Goal: Information Seeking & Learning: Learn about a topic

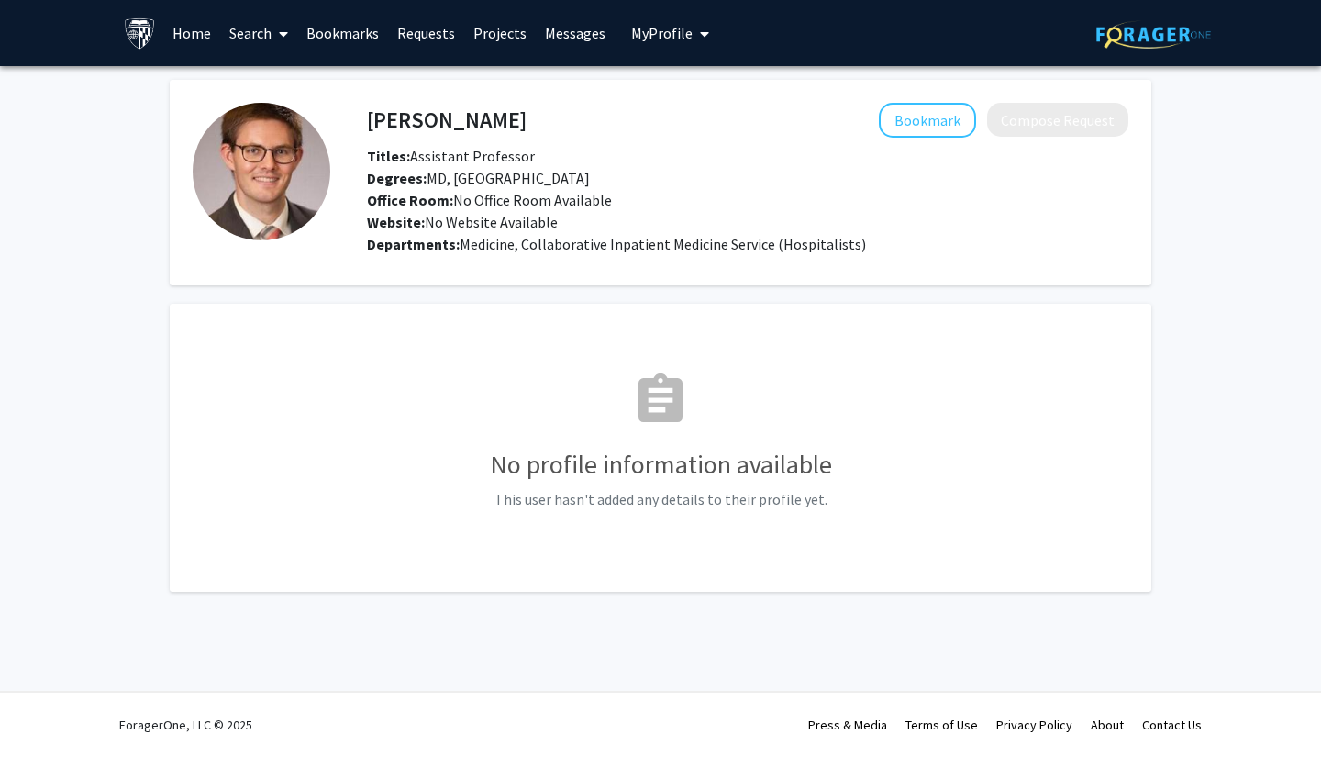
click at [440, 37] on link "Requests" at bounding box center [426, 33] width 76 height 64
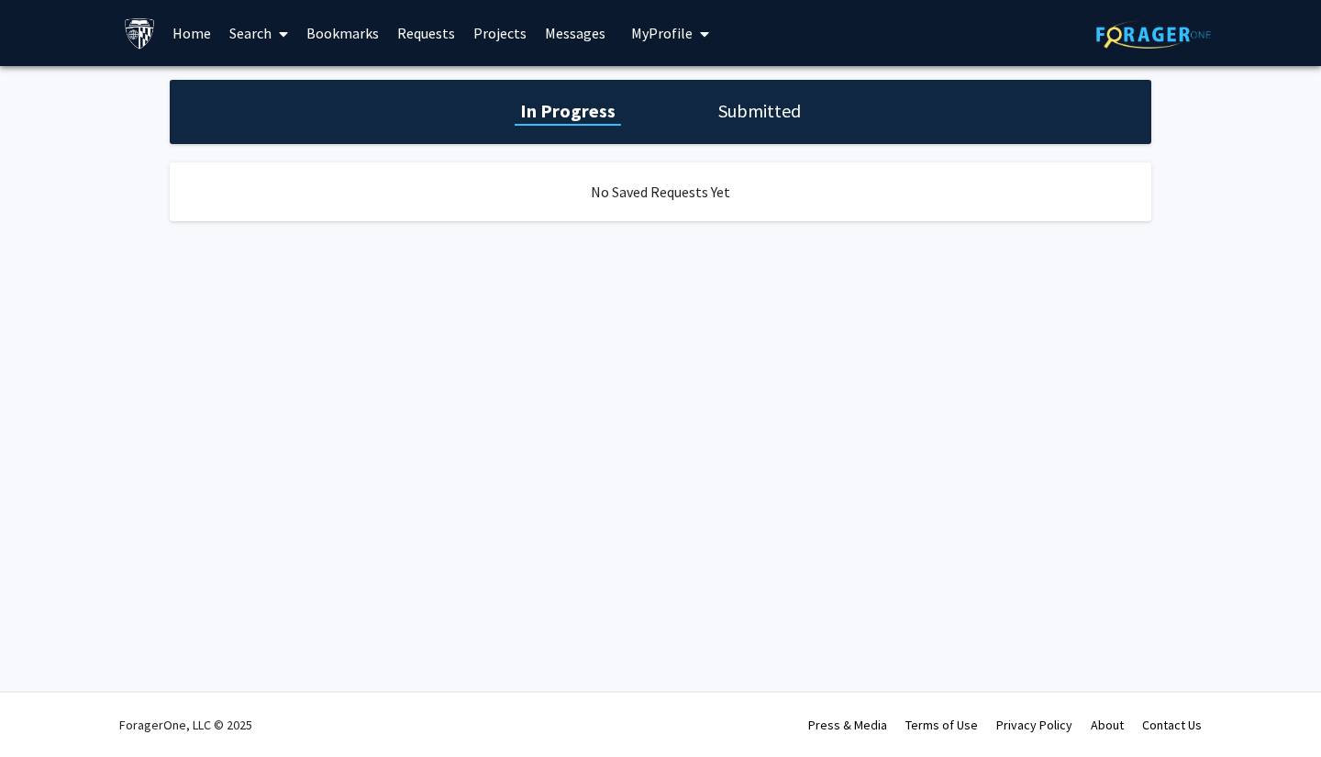
click at [262, 44] on link "Search" at bounding box center [258, 33] width 77 height 64
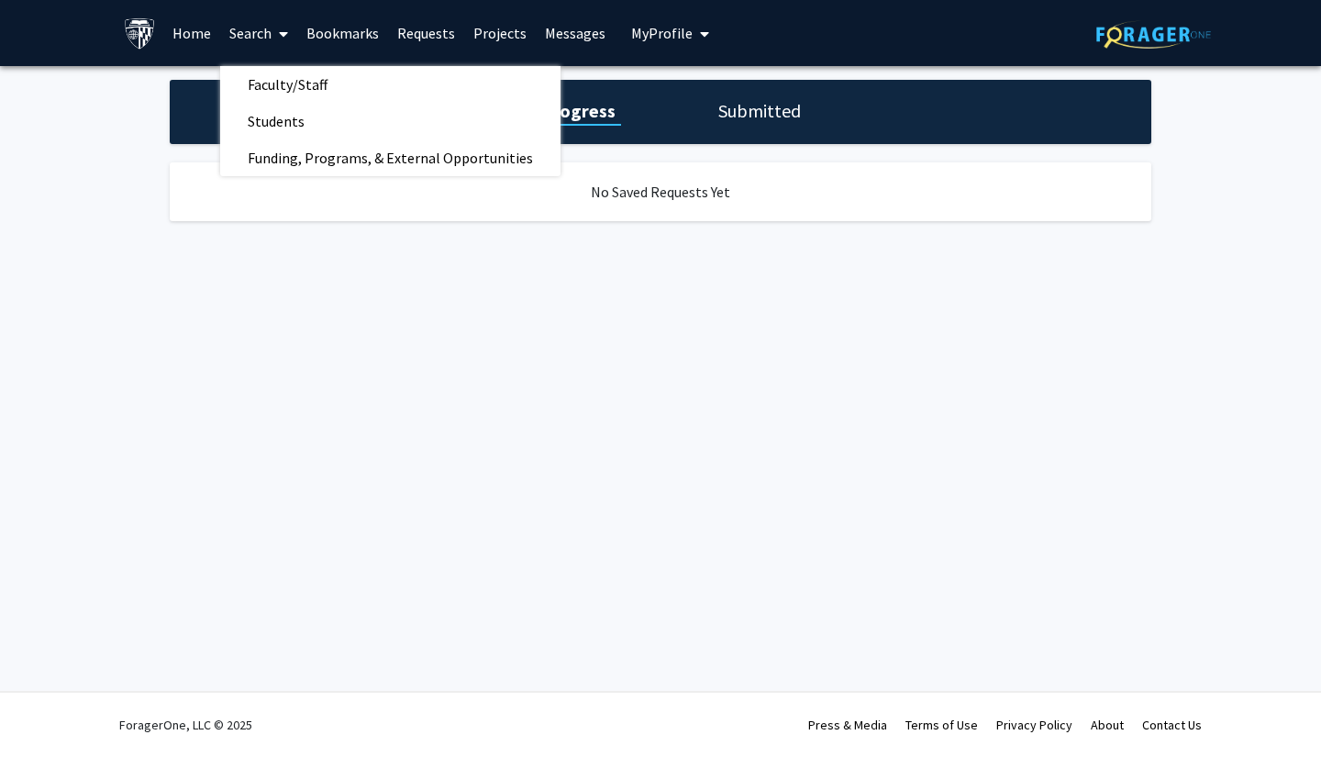
click at [195, 44] on link "Home" at bounding box center [191, 33] width 57 height 64
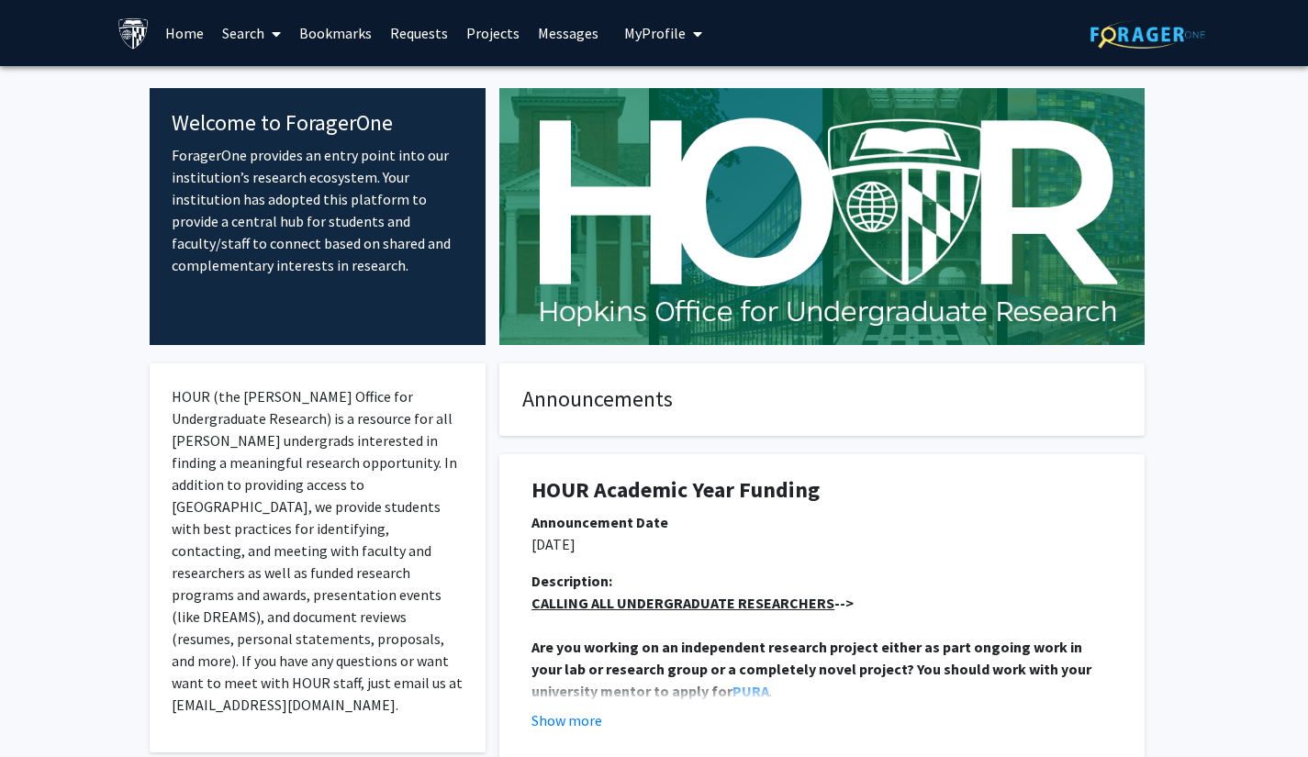
click at [491, 39] on link "Projects" at bounding box center [493, 33] width 72 height 64
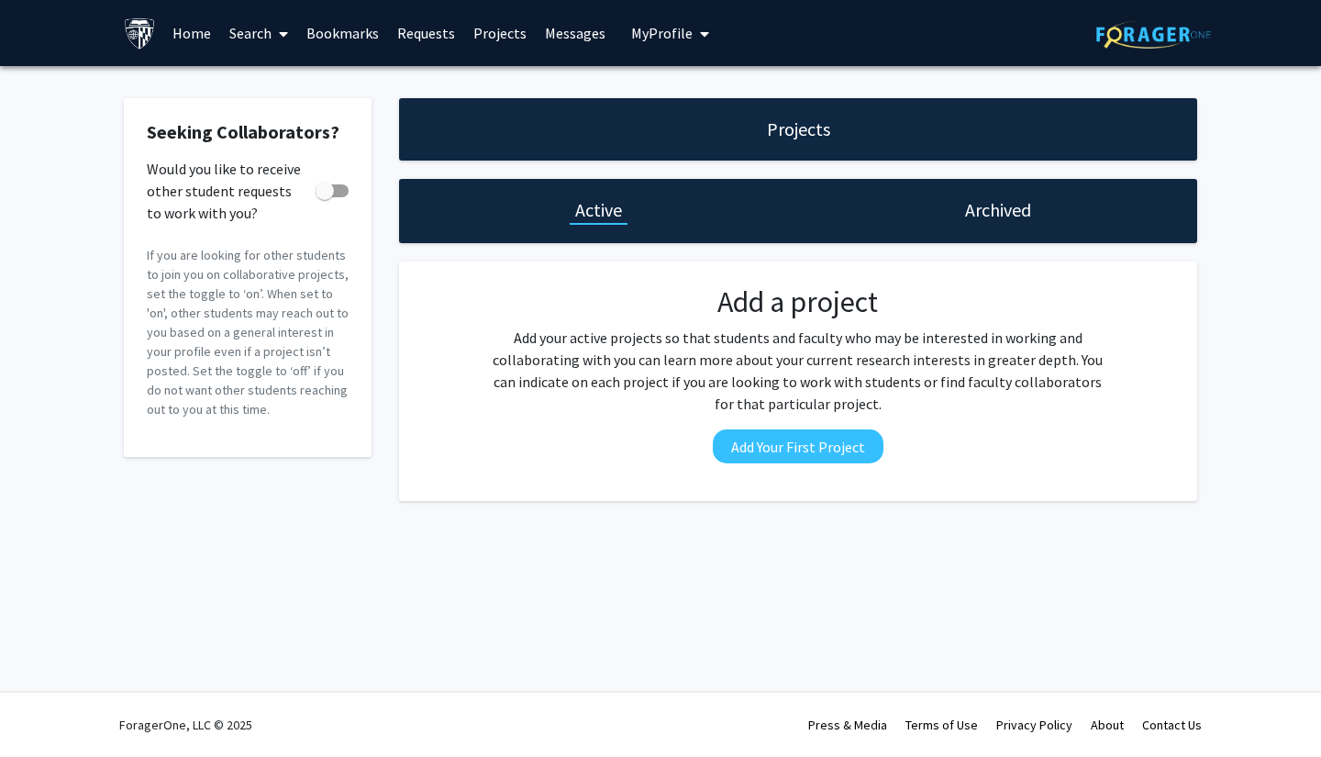
click at [366, 39] on link "Bookmarks" at bounding box center [342, 33] width 91 height 64
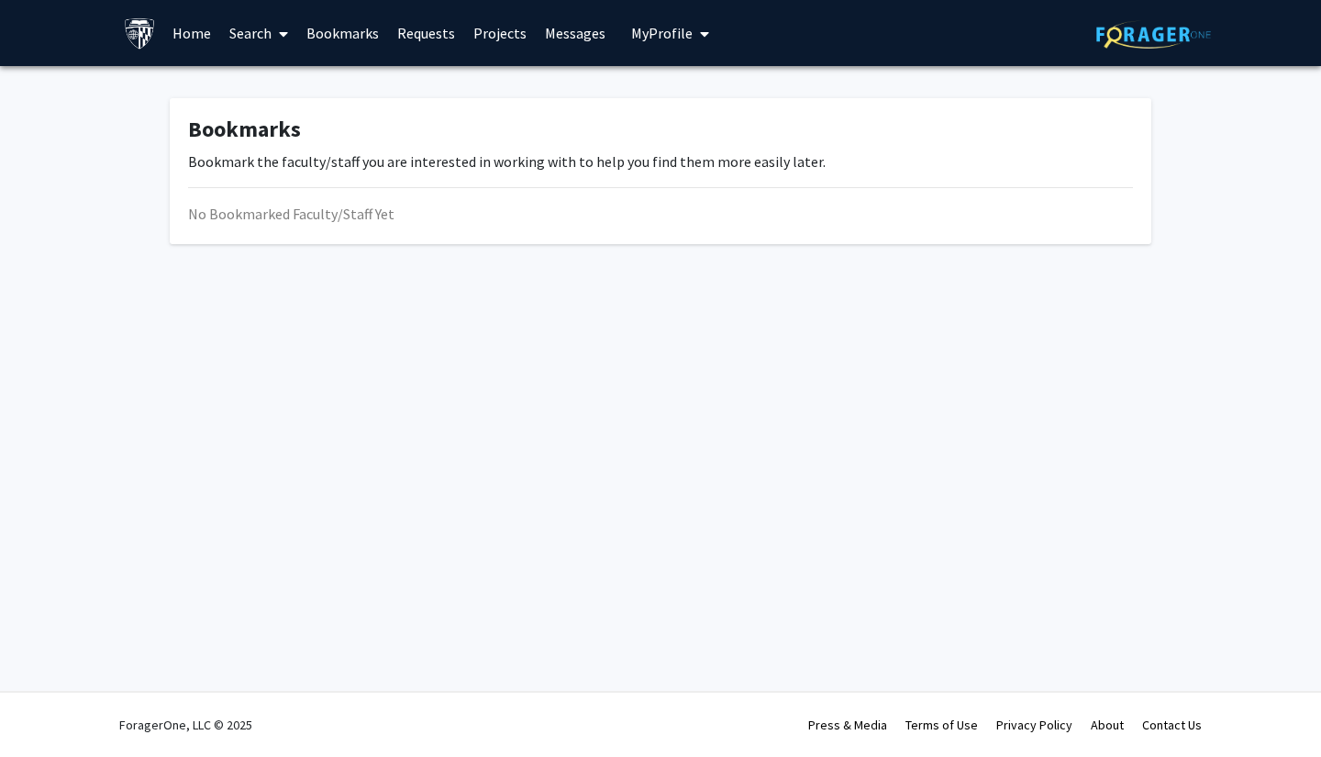
click at [429, 39] on link "Requests" at bounding box center [426, 33] width 76 height 64
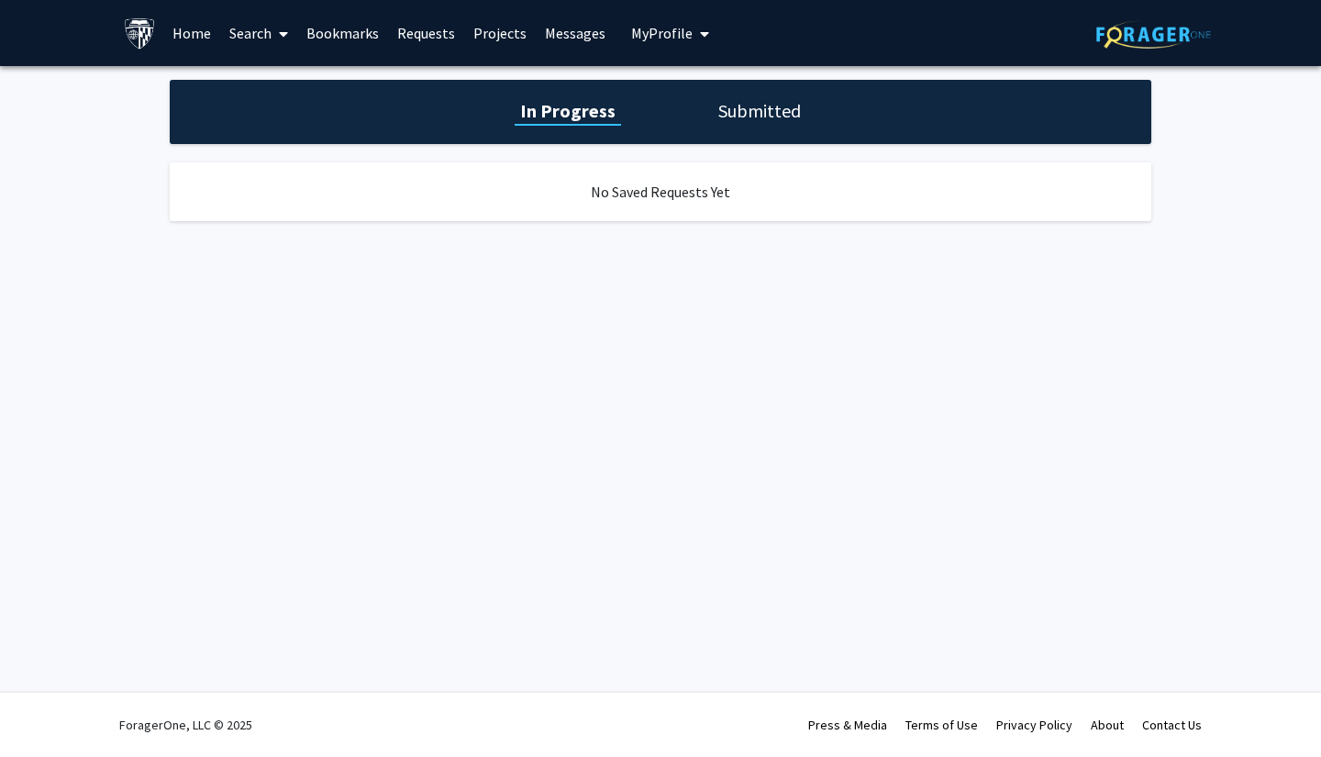
click at [497, 44] on link "Projects" at bounding box center [500, 33] width 72 height 64
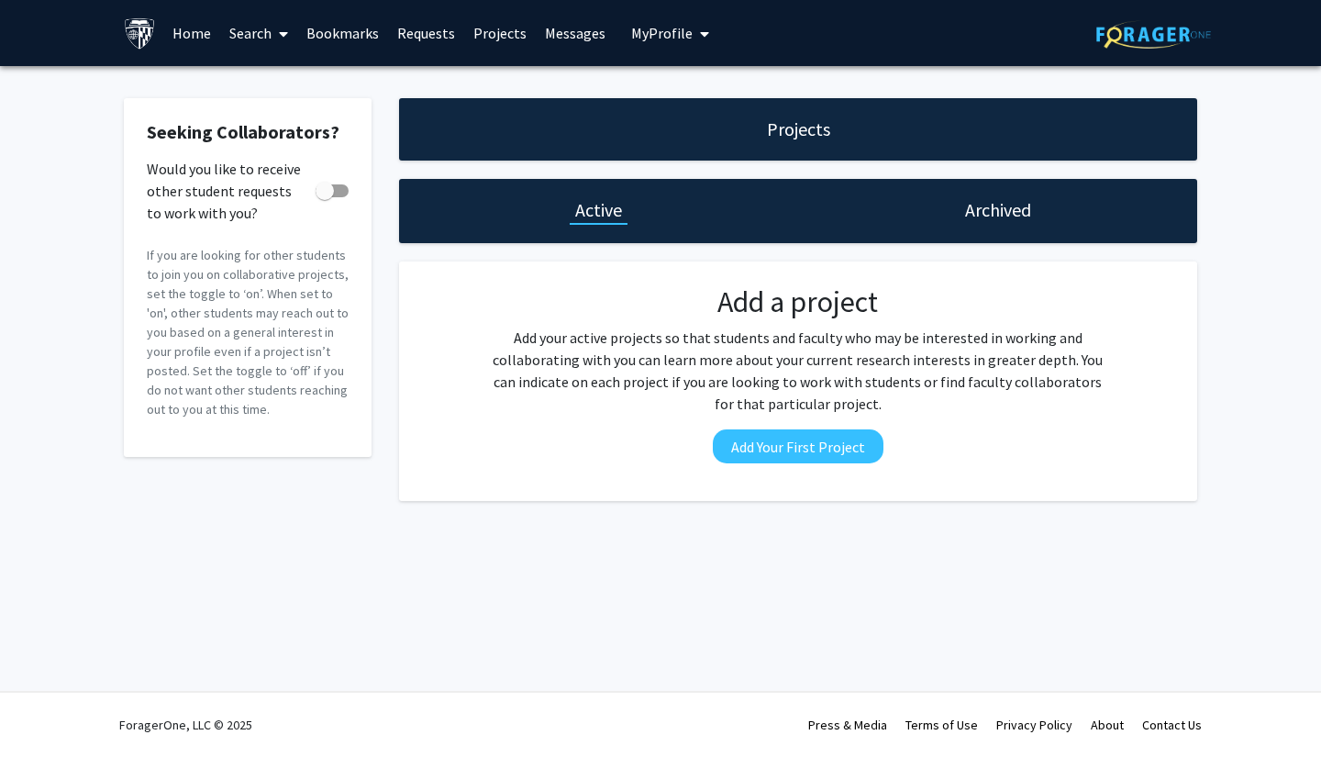
click at [246, 46] on link "Search" at bounding box center [258, 33] width 77 height 64
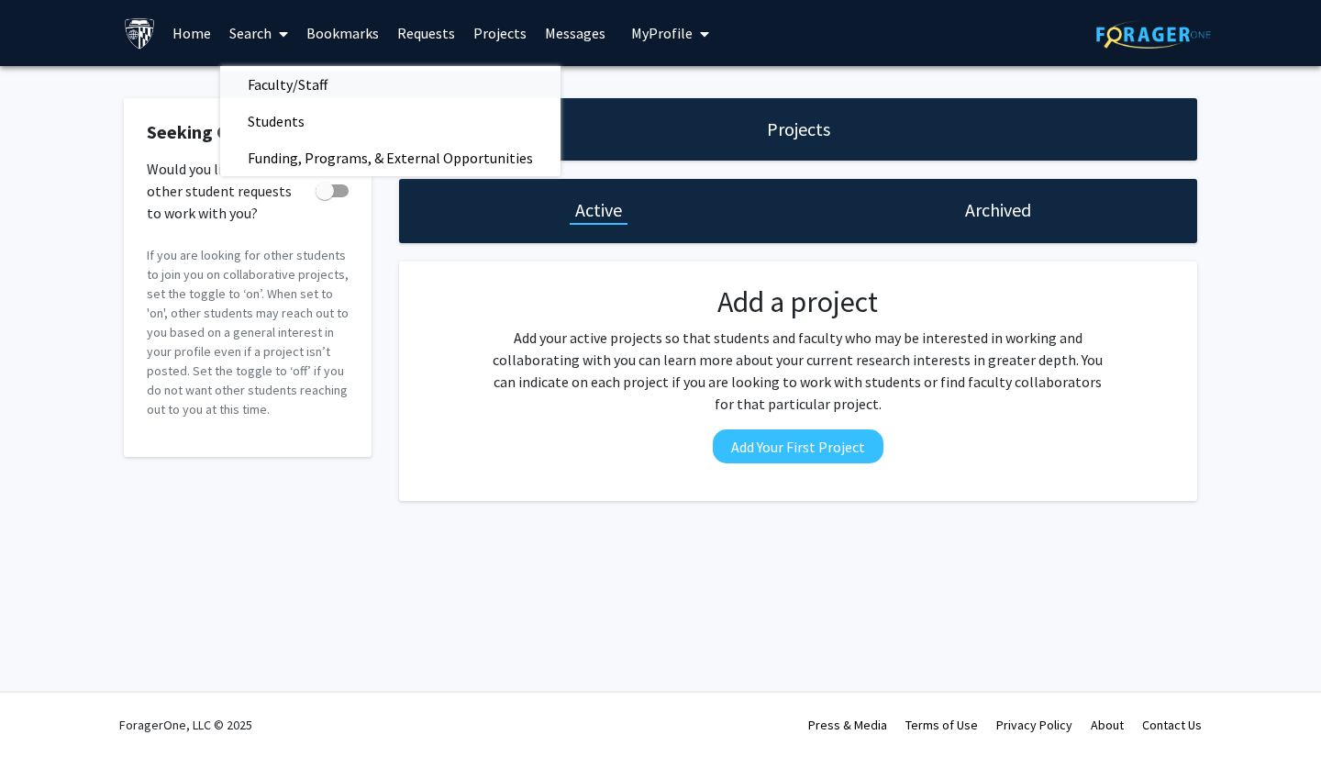
click at [309, 82] on span "Faculty/Staff" at bounding box center [287, 84] width 135 height 37
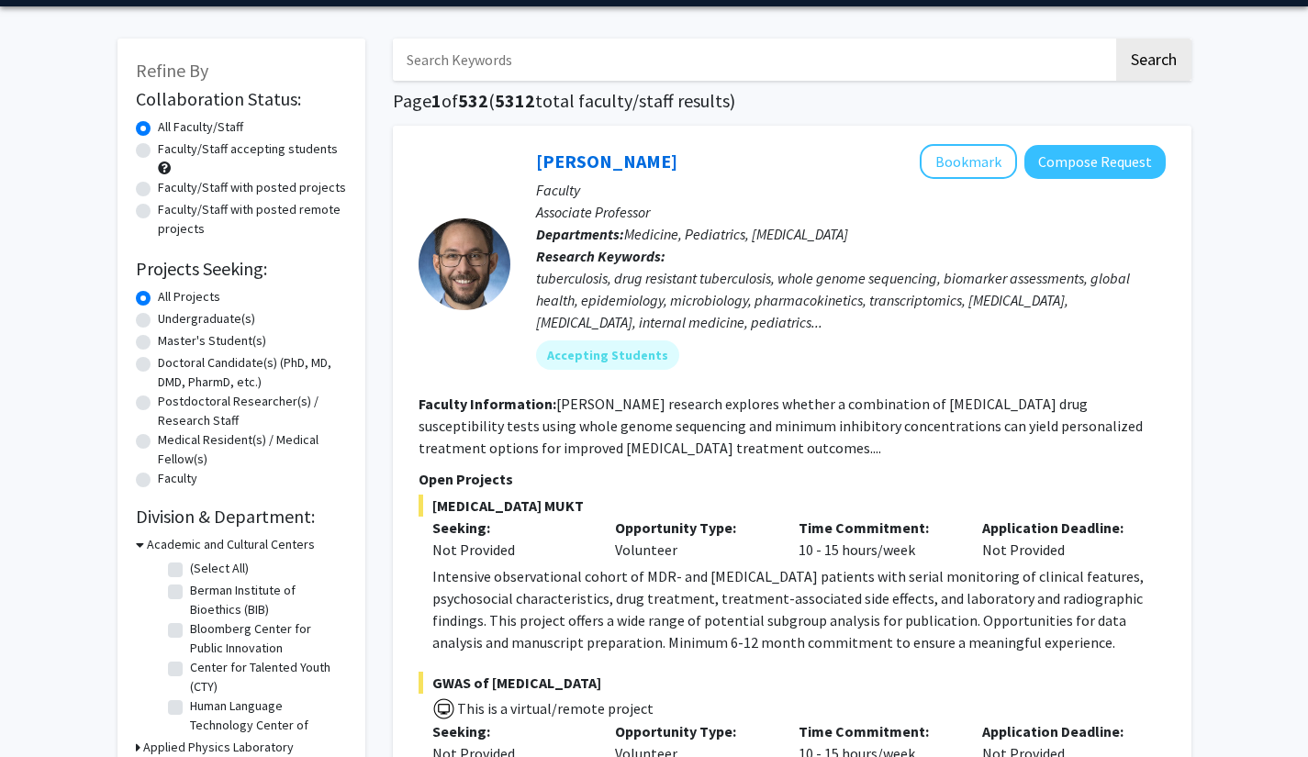
scroll to position [61, 0]
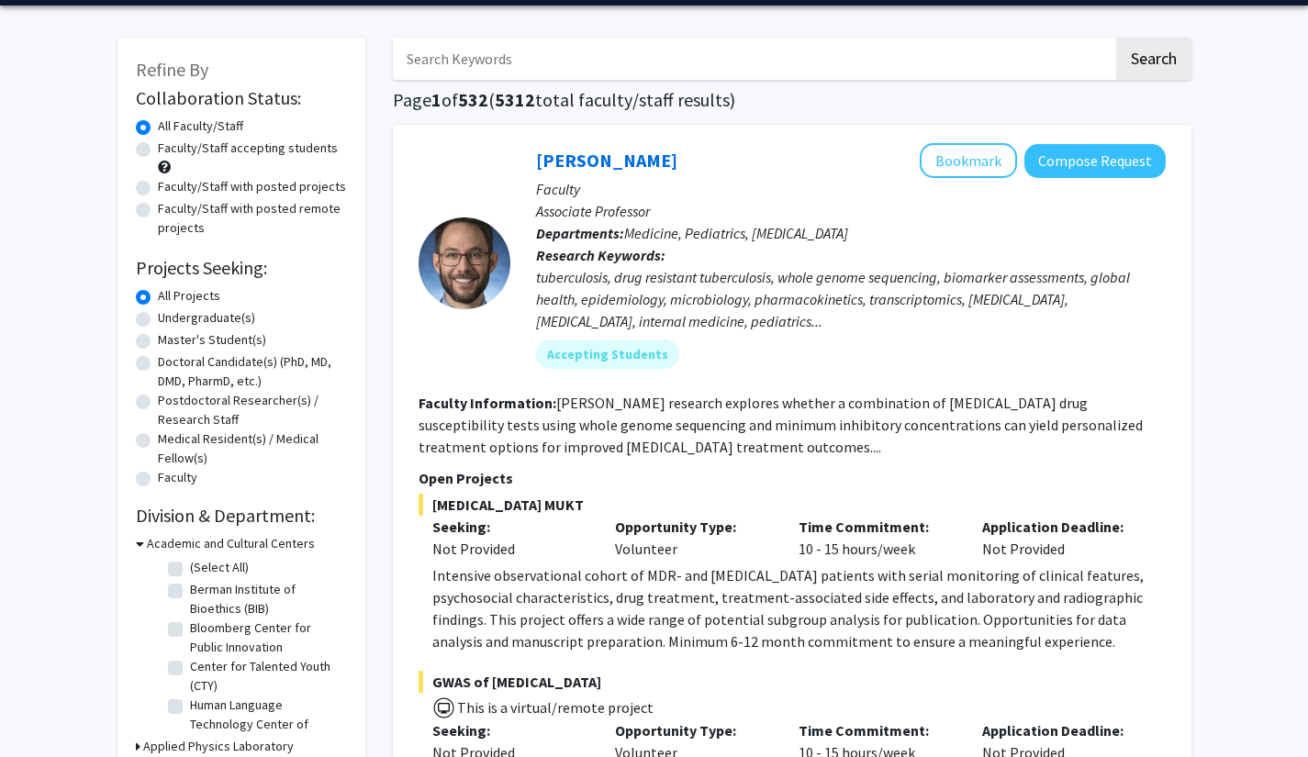
click at [198, 316] on label "Undergraduate(s)" at bounding box center [206, 317] width 97 height 19
click at [170, 316] on input "Undergraduate(s)" at bounding box center [164, 314] width 12 height 12
radio input "true"
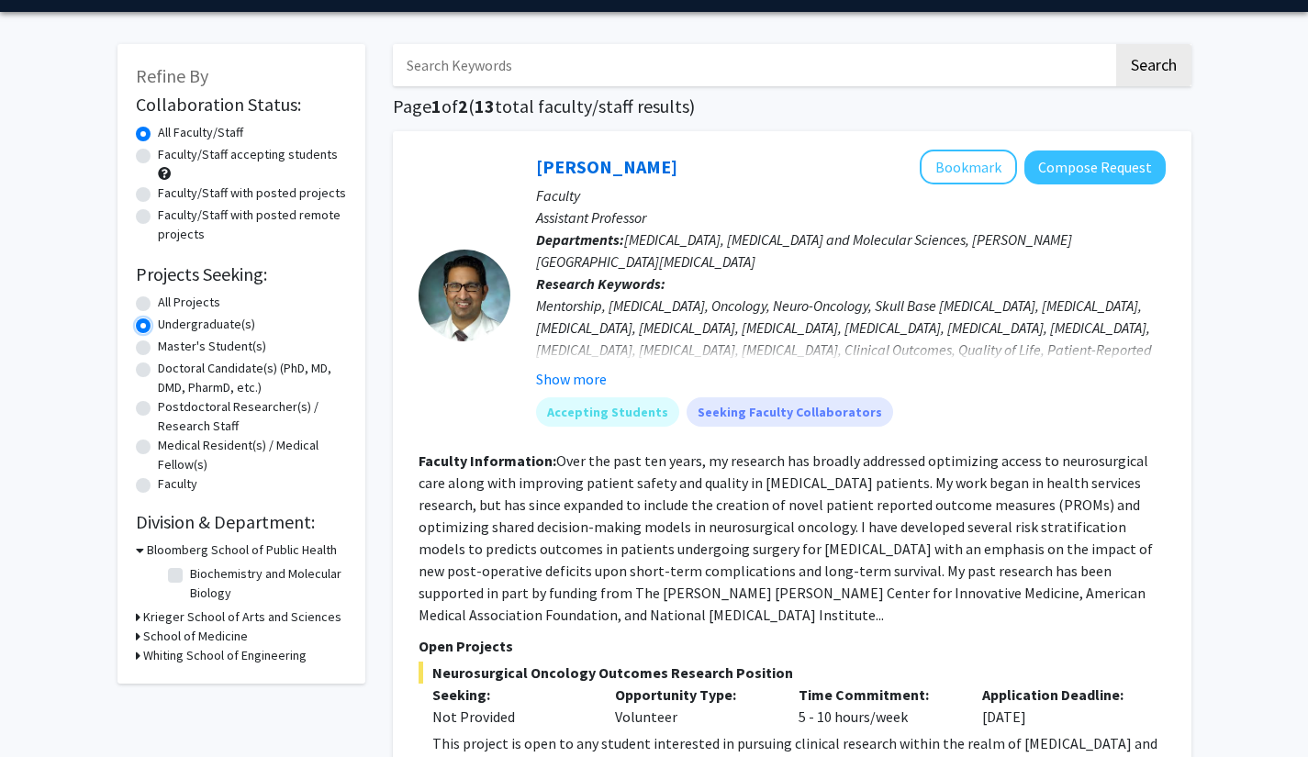
scroll to position [55, 0]
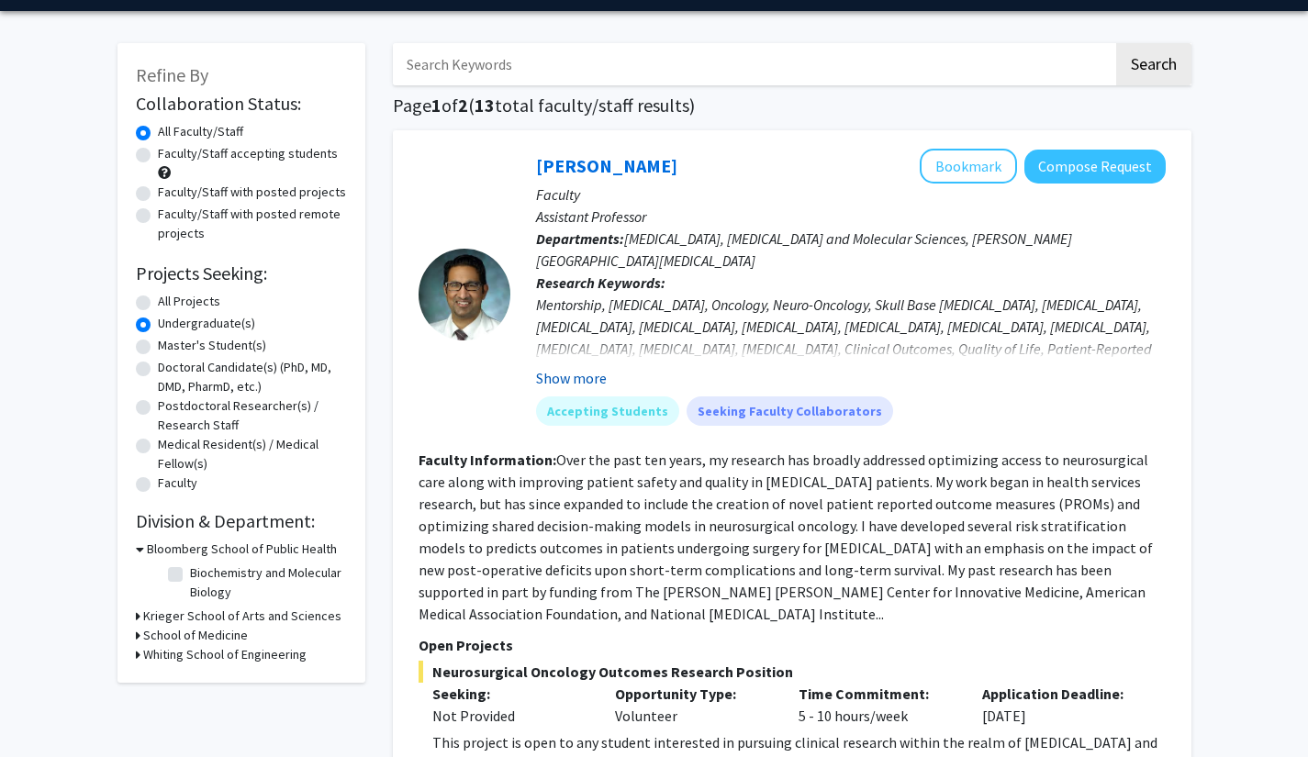
click at [604, 372] on button "Show more" at bounding box center [571, 378] width 71 height 22
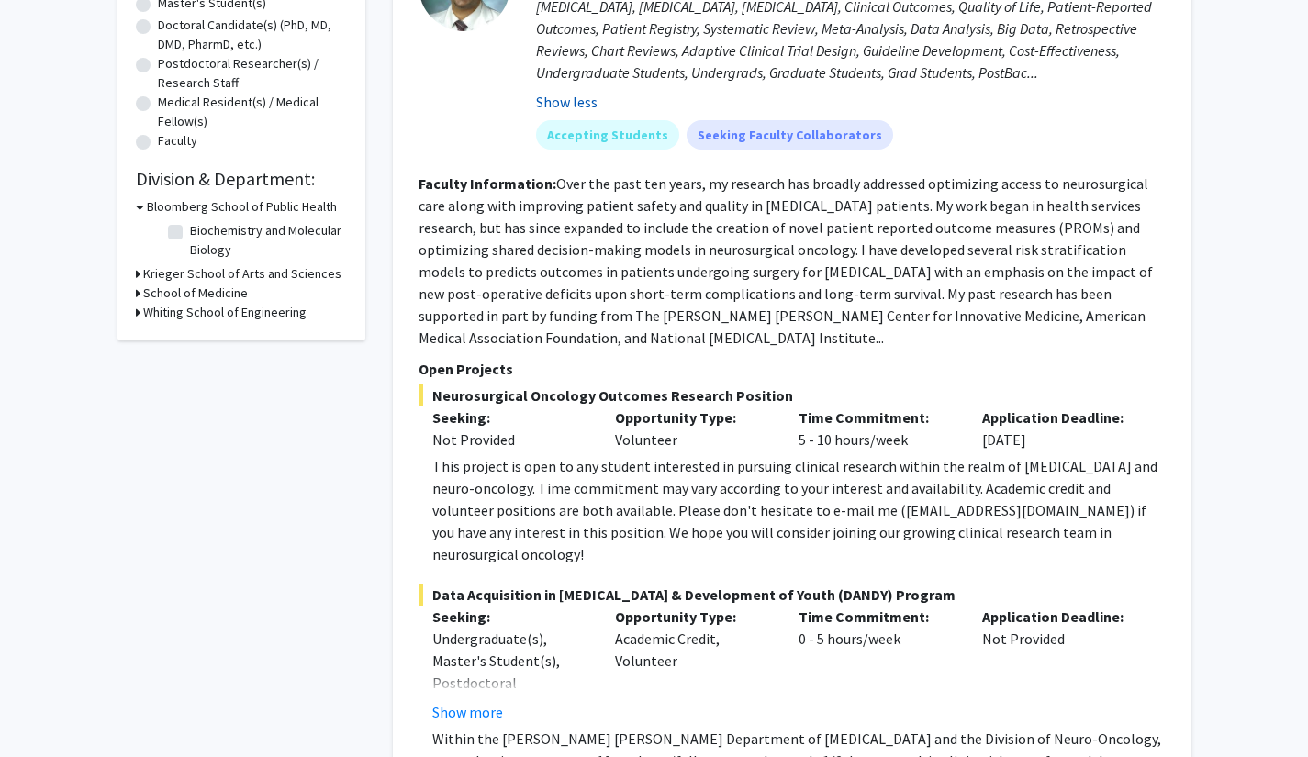
scroll to position [400, 0]
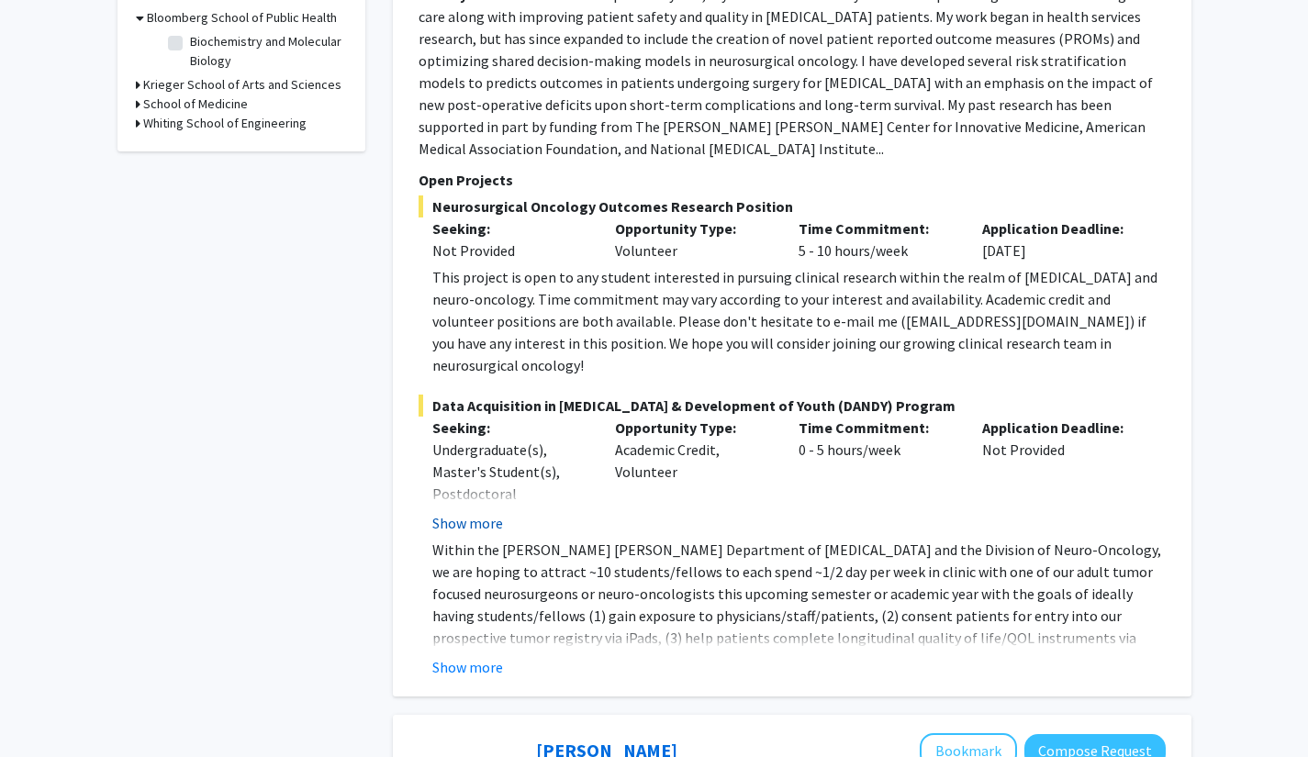
click at [481, 512] on button "Show more" at bounding box center [467, 523] width 71 height 22
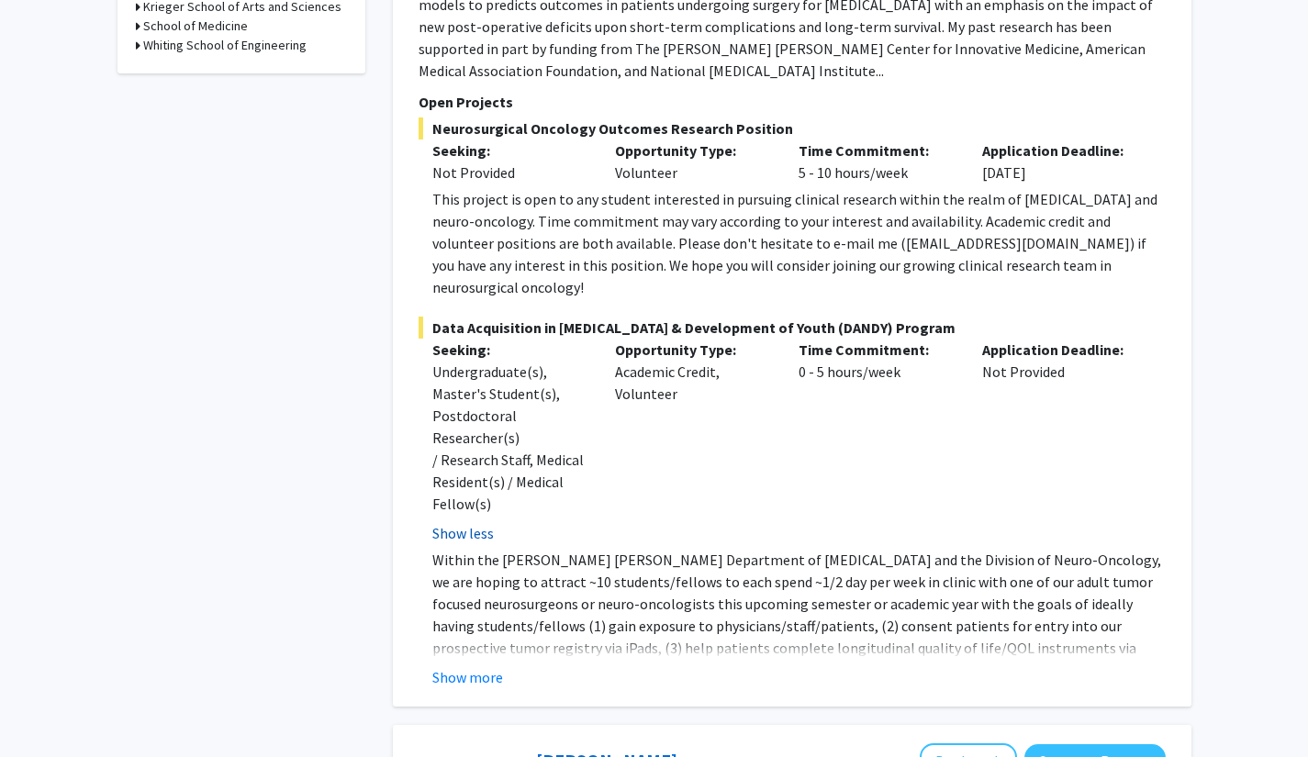
scroll to position [666, 0]
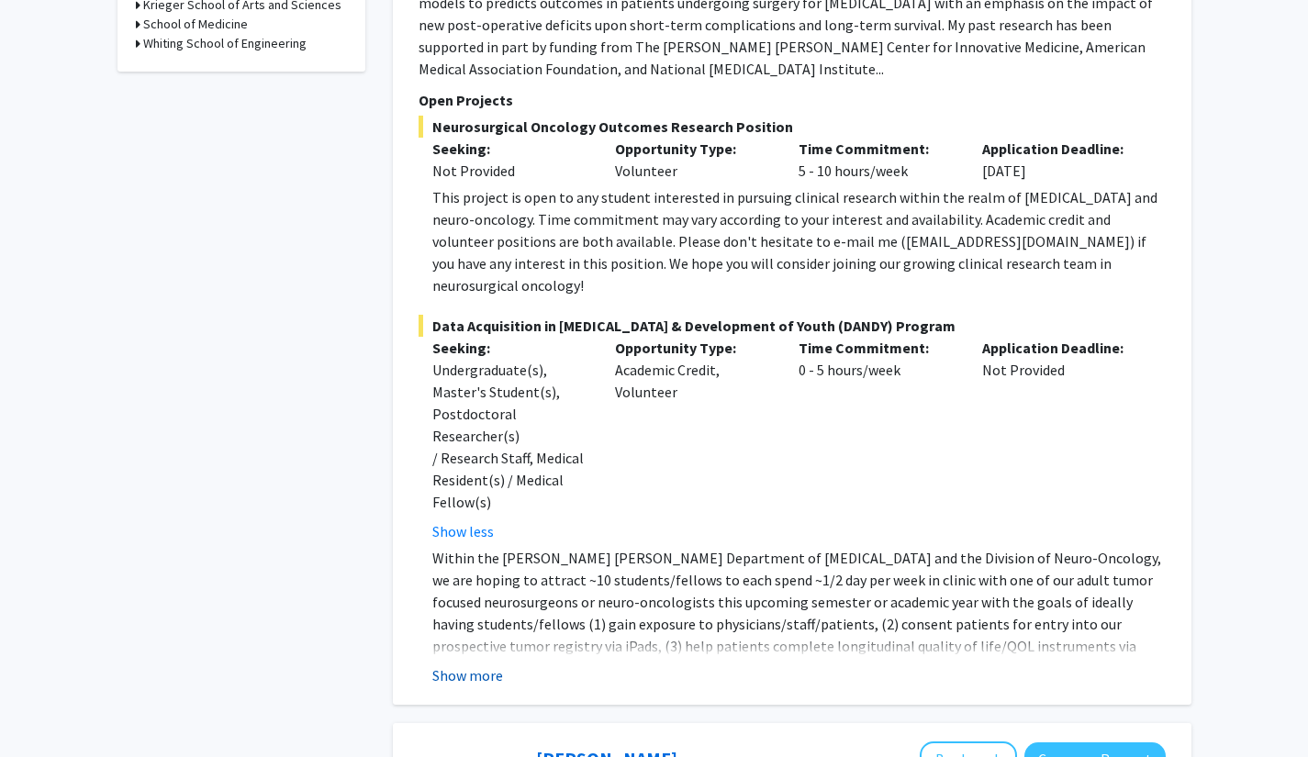
click at [473, 664] on button "Show more" at bounding box center [467, 675] width 71 height 22
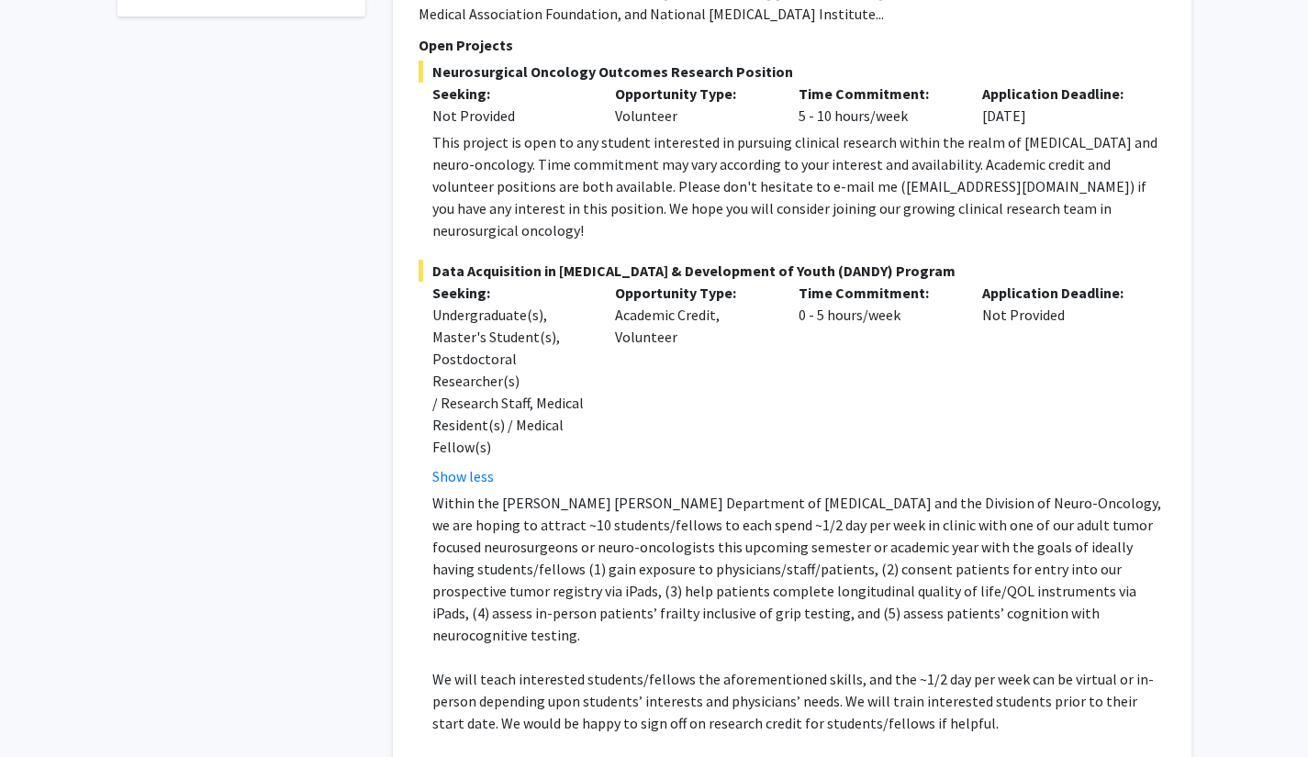
scroll to position [722, 0]
drag, startPoint x: 474, startPoint y: 434, endPoint x: 600, endPoint y: 444, distance: 127.0
click at [600, 491] on p "Within the [PERSON_NAME] [PERSON_NAME] Department of [MEDICAL_DATA] and the Div…" at bounding box center [798, 568] width 733 height 154
click at [595, 491] on p "Within the [PERSON_NAME] [PERSON_NAME] Department of [MEDICAL_DATA] and the Div…" at bounding box center [798, 568] width 733 height 154
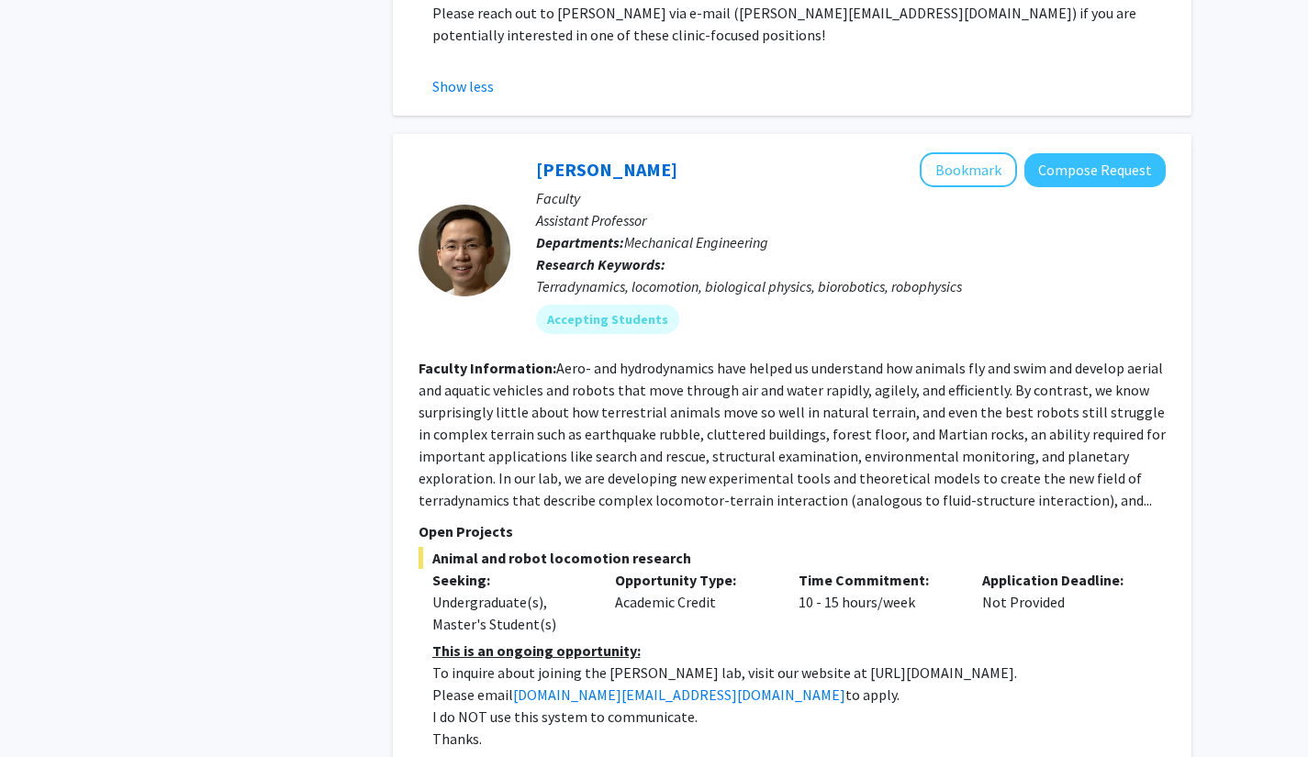
scroll to position [1477, 0]
click at [968, 151] on button "Bookmark" at bounding box center [968, 168] width 97 height 35
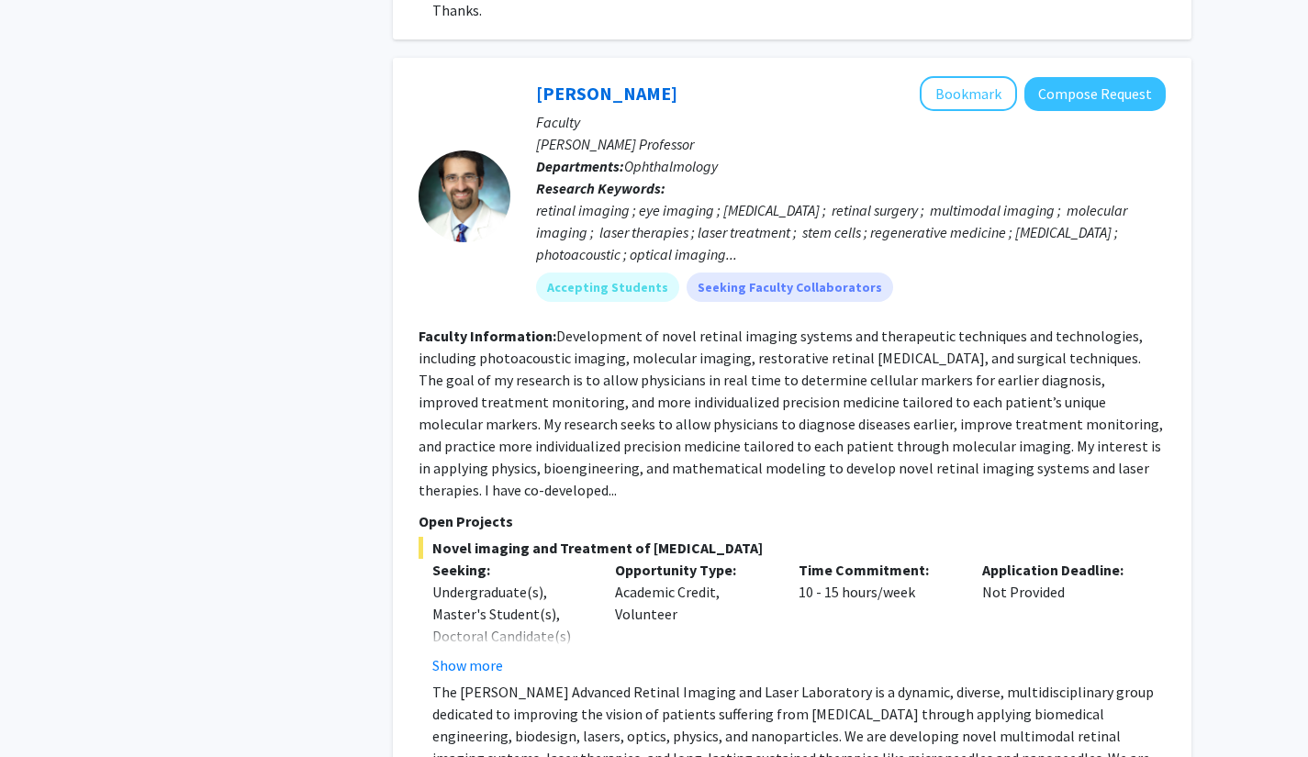
scroll to position [2205, 0]
click at [470, 653] on button "Show more" at bounding box center [467, 664] width 71 height 22
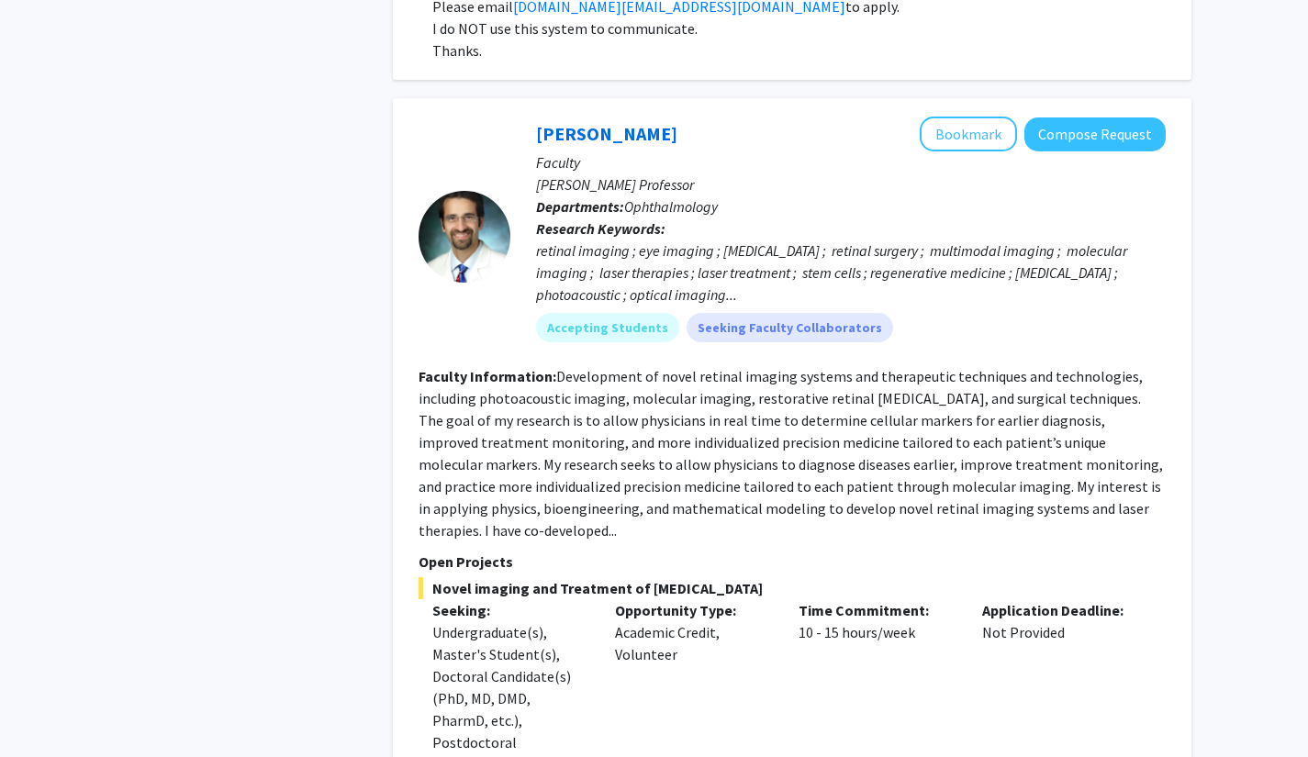
scroll to position [2163, 0]
click at [959, 117] on button "Bookmark" at bounding box center [968, 134] width 97 height 35
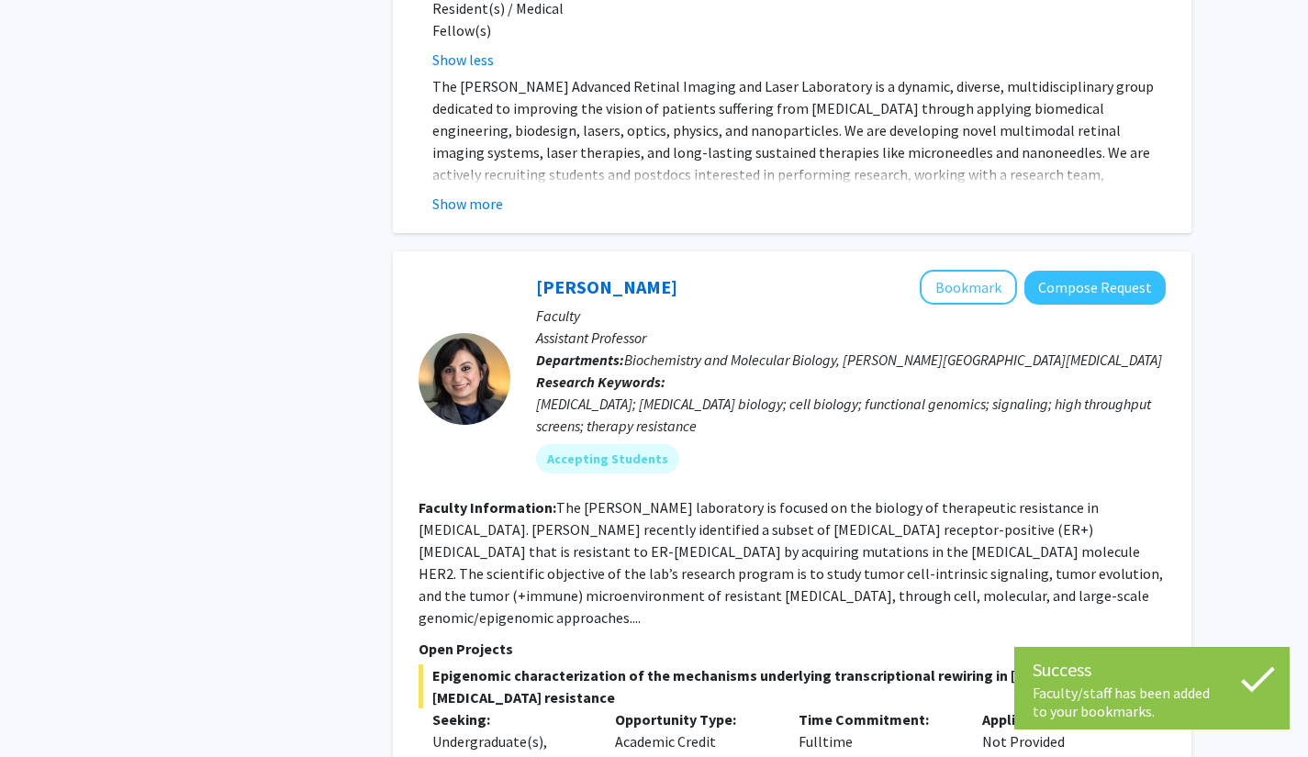
scroll to position [2965, 0]
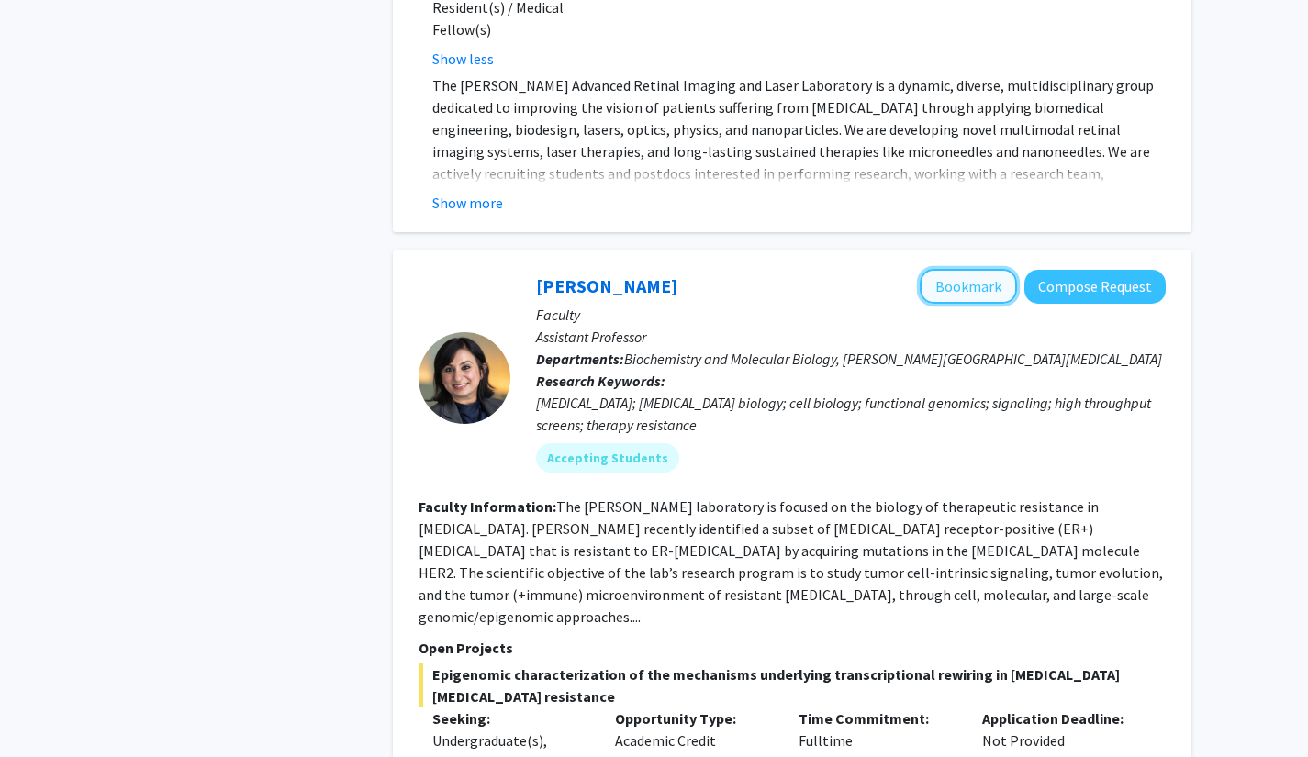
click at [948, 269] on button "Bookmark" at bounding box center [968, 286] width 97 height 35
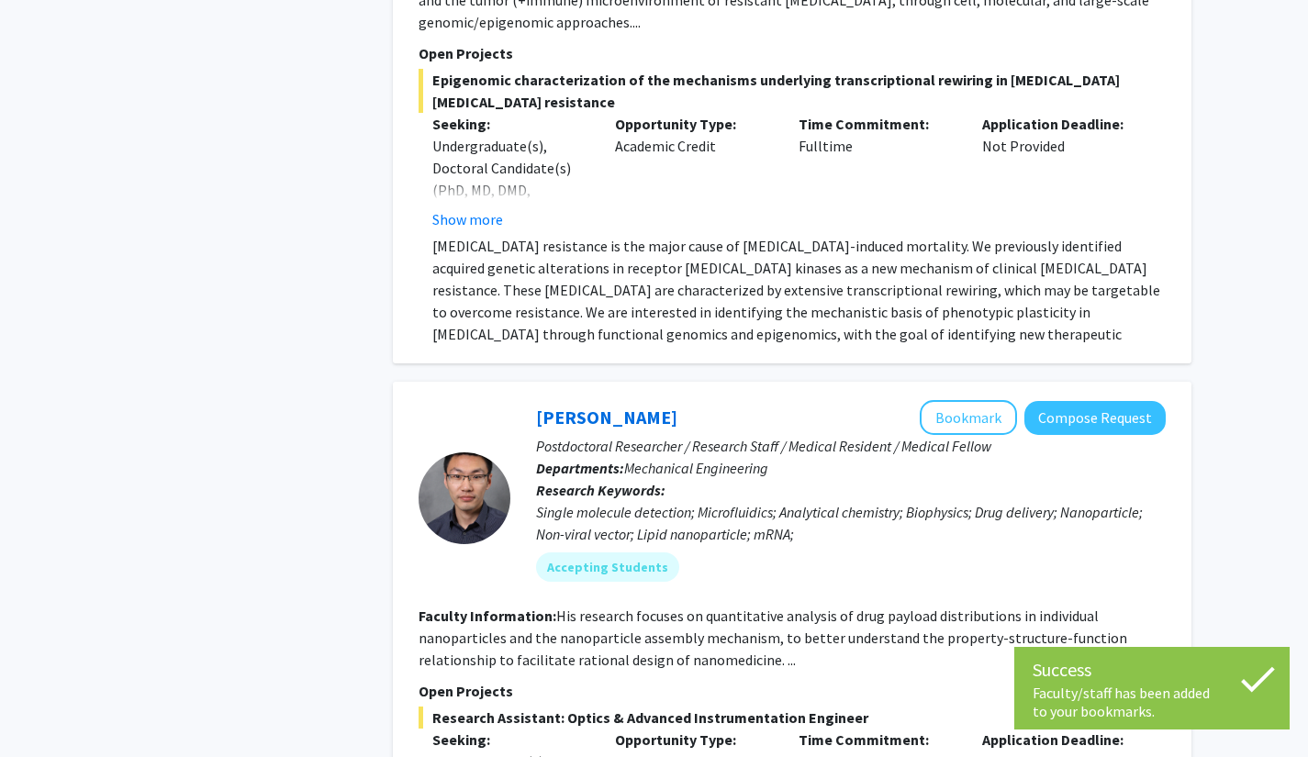
scroll to position [3523, 0]
